Goal: Book appointment/travel/reservation

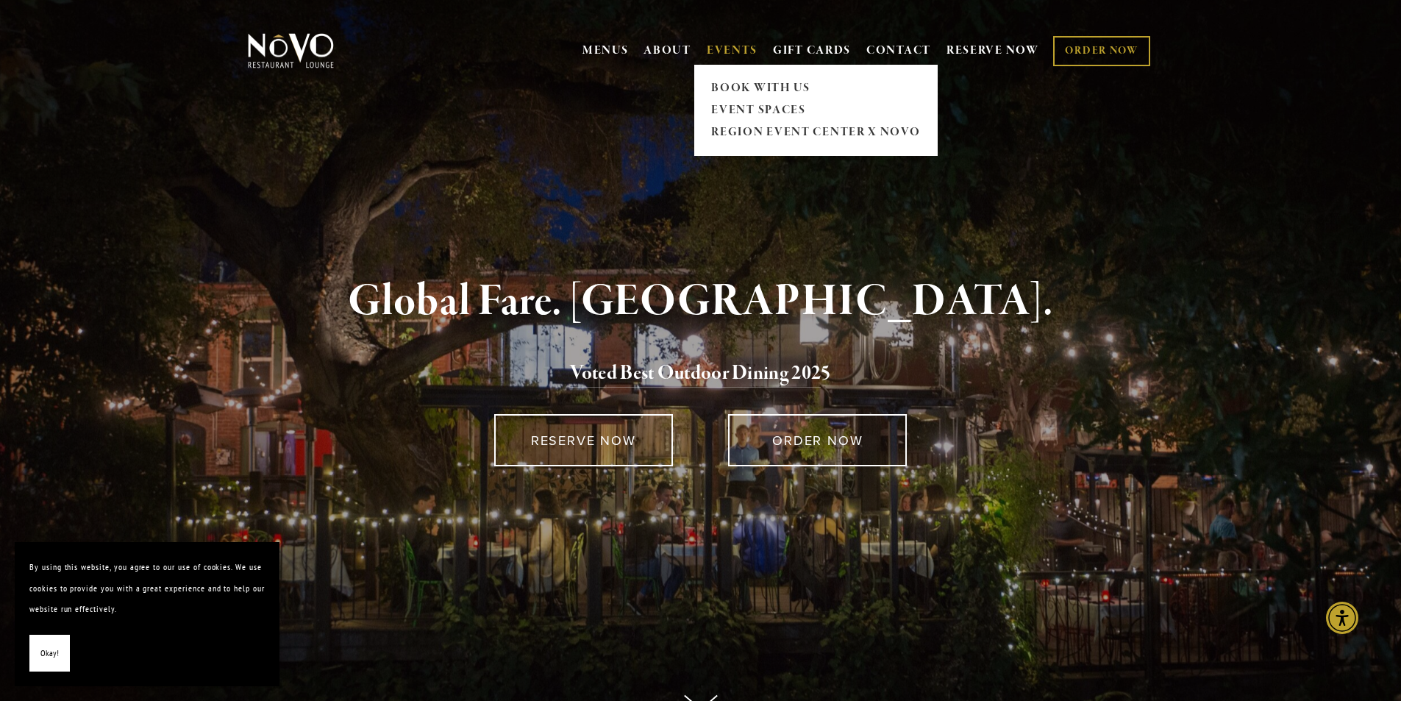
click at [735, 46] on link "EVENTS" at bounding box center [732, 50] width 51 height 15
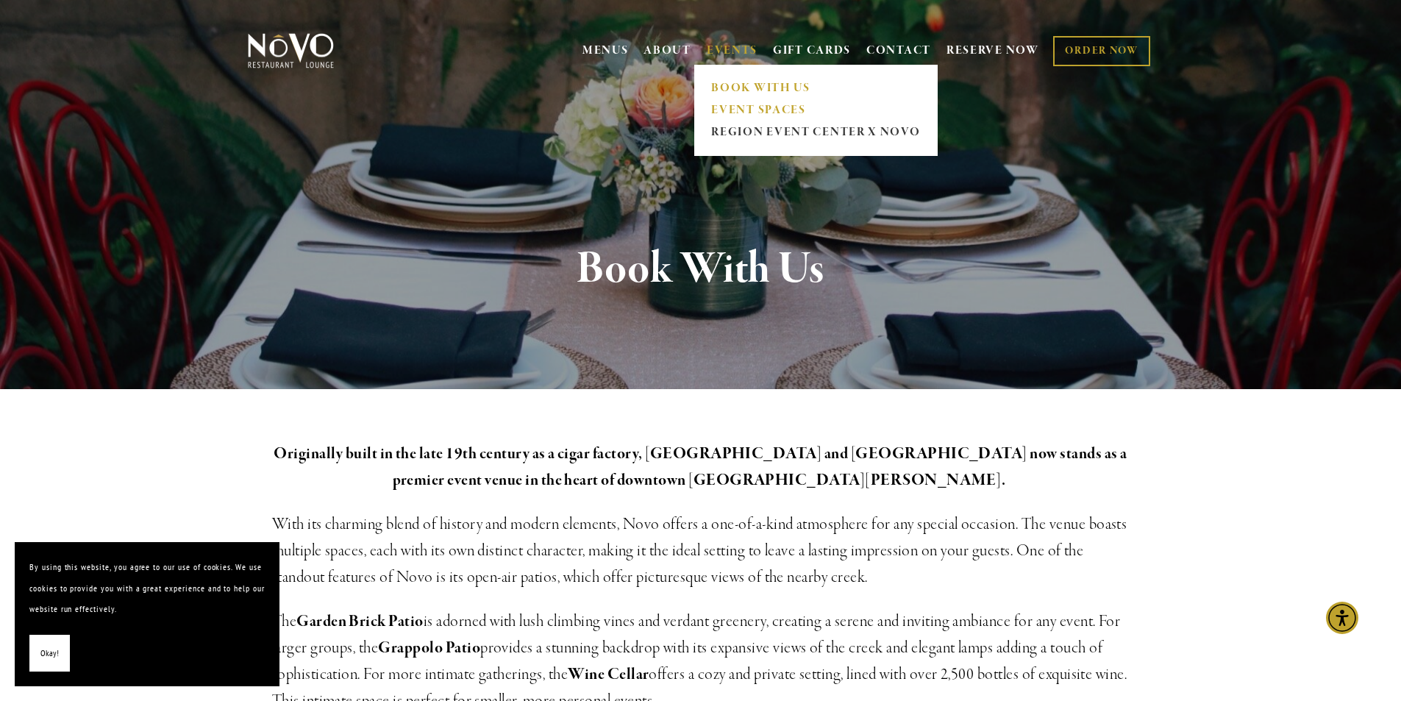
click at [783, 112] on link "EVENT SPACES" at bounding box center [816, 110] width 218 height 22
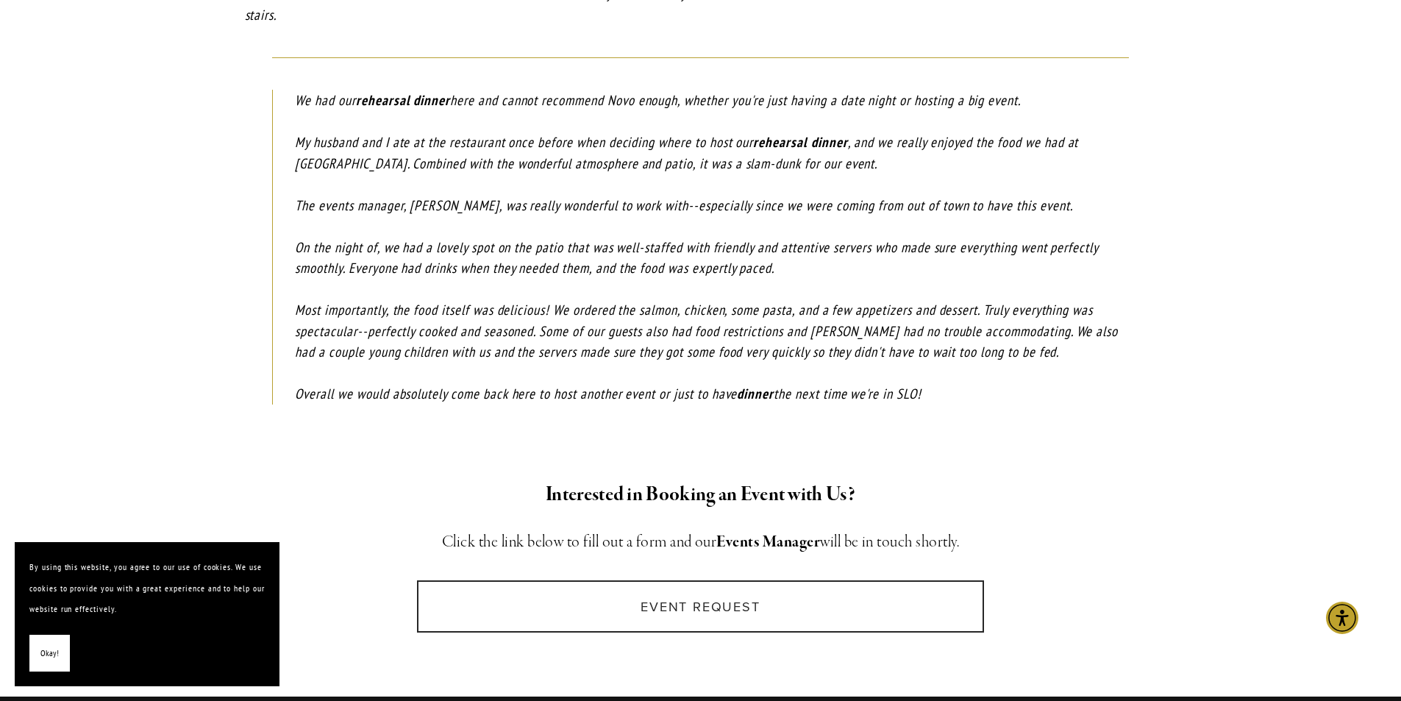
scroll to position [2059, 0]
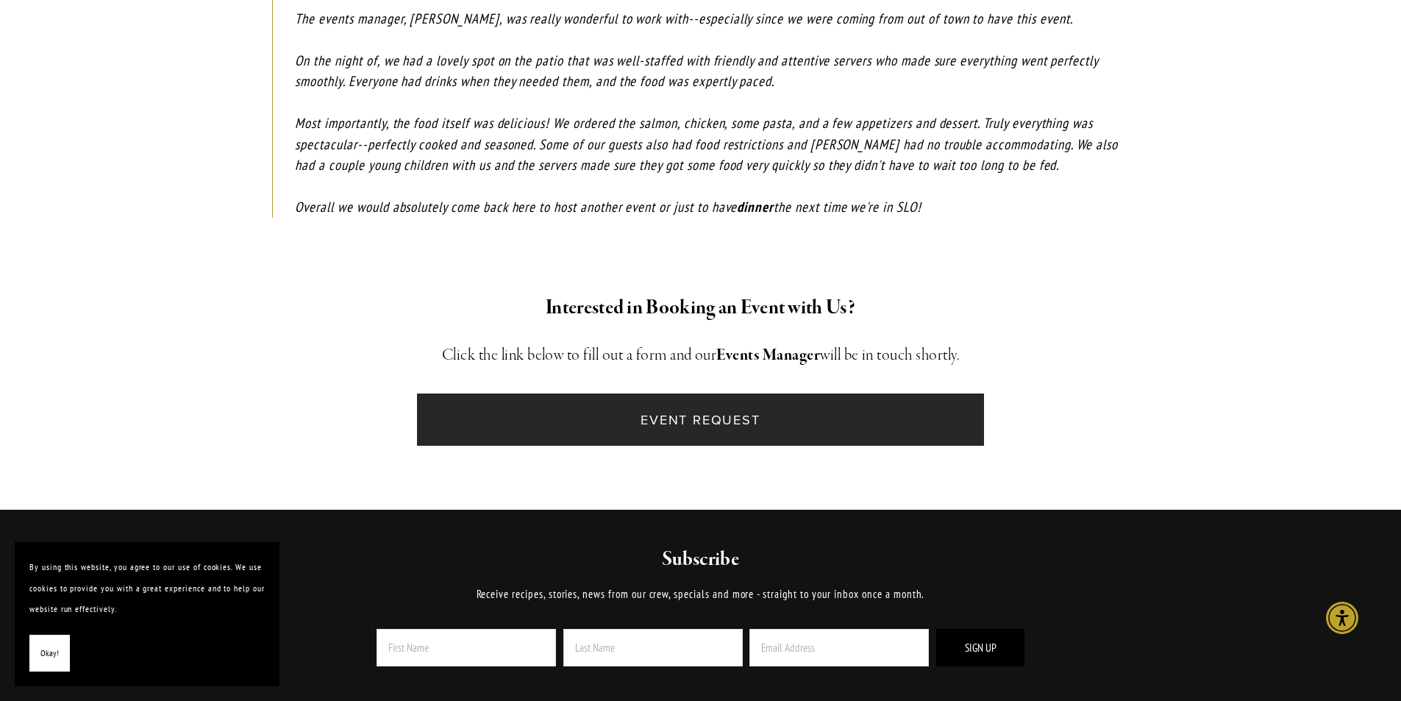
click at [616, 393] on link "Event Request" at bounding box center [700, 419] width 567 height 52
